Goal: Transaction & Acquisition: Download file/media

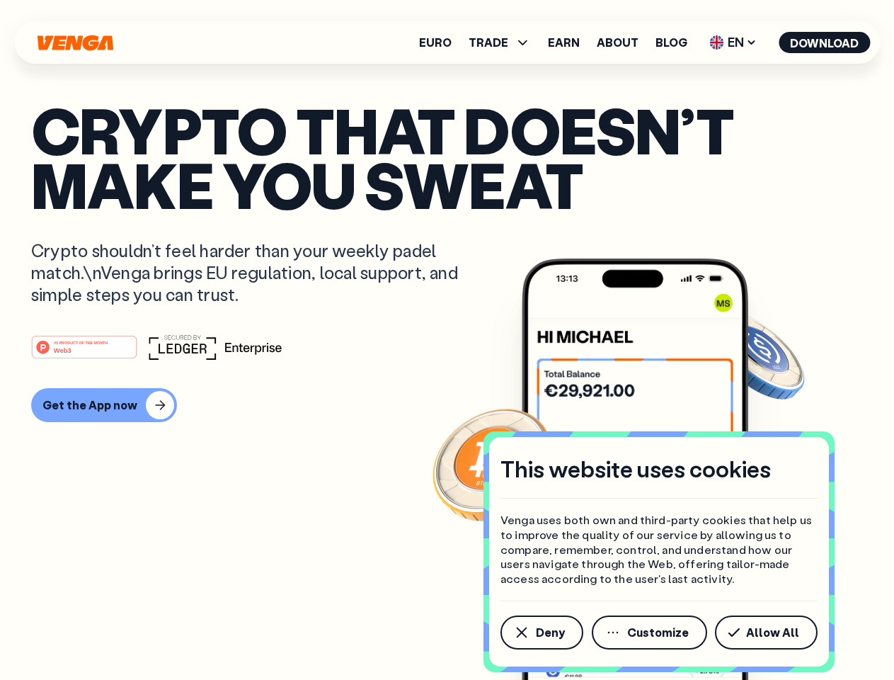
click at [447, 340] on div "#1 PRODUCT OF THE MONTH Web3" at bounding box center [447, 346] width 832 height 25
click at [541, 632] on span "Deny" at bounding box center [550, 632] width 29 height 11
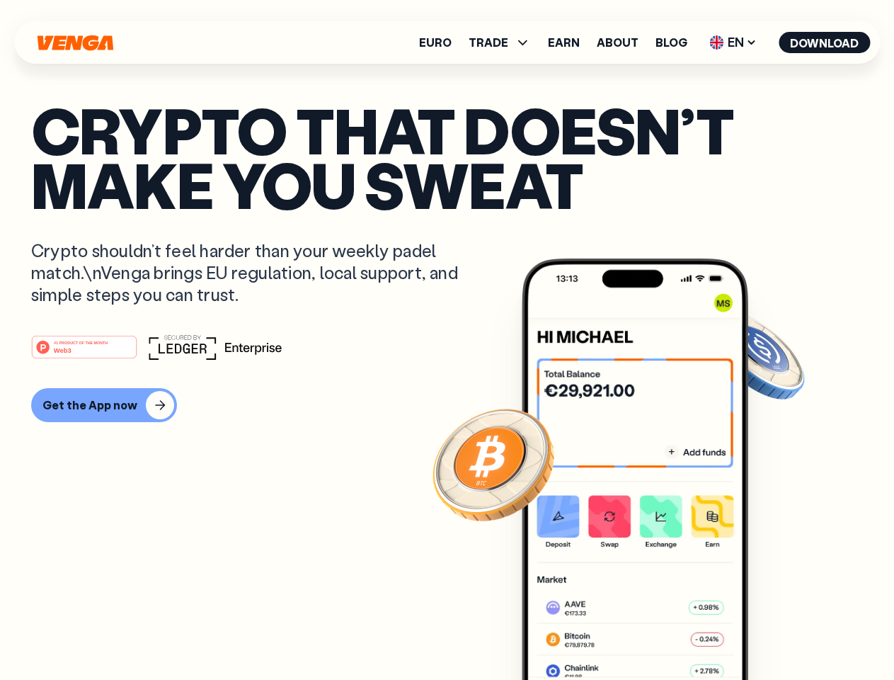
click at [651, 632] on img at bounding box center [635, 495] width 227 height 474
click at [769, 632] on article "Crypto that doesn’t make you sweat Crypto shouldn’t feel harder than your weekl…" at bounding box center [447, 368] width 832 height 531
click at [504, 42] on span "TRADE" at bounding box center [489, 42] width 40 height 11
click at [734, 42] on span "EN" at bounding box center [733, 42] width 57 height 23
click at [825, 42] on button "Download" at bounding box center [824, 42] width 91 height 21
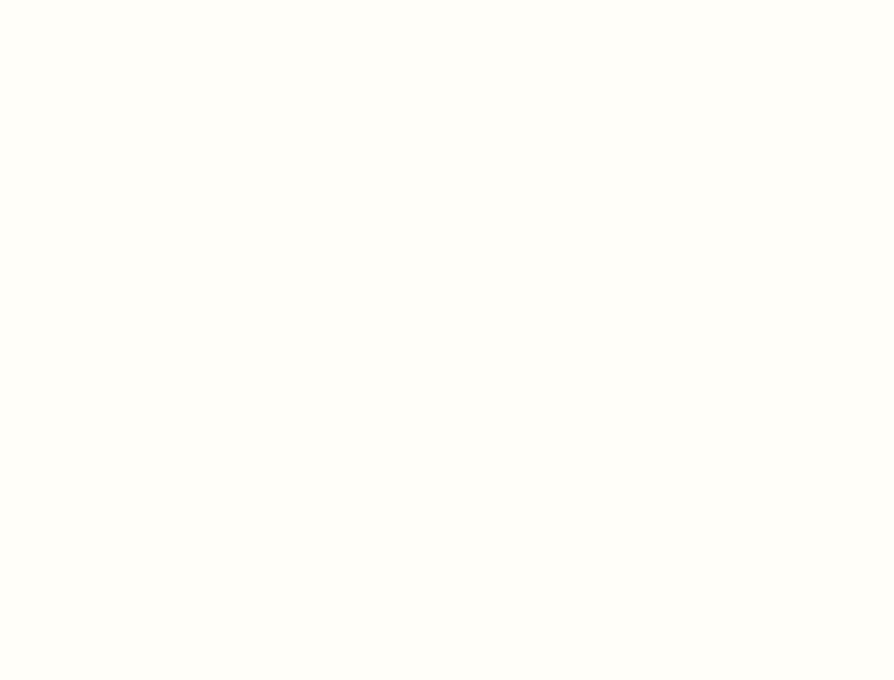
click at [447, 0] on html "This website uses cookies Venga uses both own and third-party cookies that help…" at bounding box center [447, 0] width 894 height 0
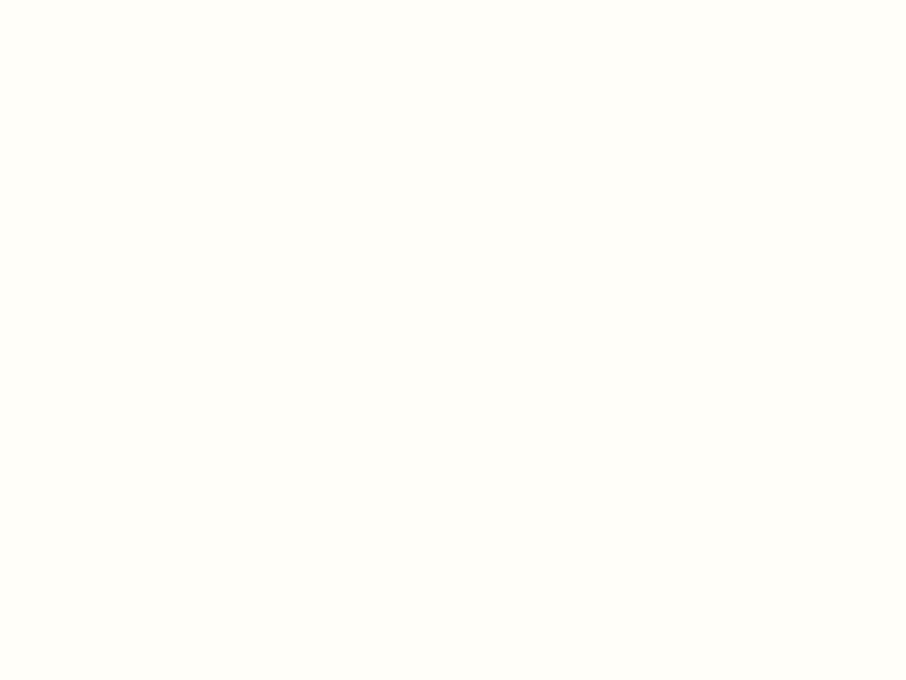
click at [102, 0] on html "This website uses cookies Venga uses both own and third-party cookies that help…" at bounding box center [453, 0] width 906 height 0
click at [86, 0] on html "This website uses cookies Venga uses both own and third-party cookies that help…" at bounding box center [453, 0] width 906 height 0
